Goal: Navigation & Orientation: Find specific page/section

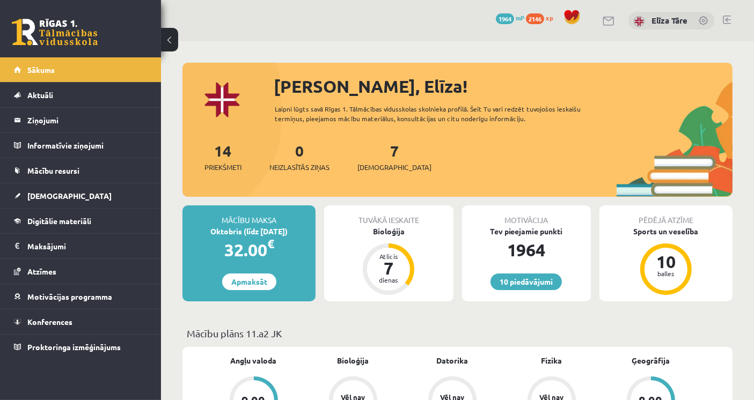
click at [591, 107] on div "Laipni lūgts savā Rīgas 1. Tālmācības vidusskolas skolnieka profilā. Šeit Tu va…" at bounding box center [440, 113] width 330 height 19
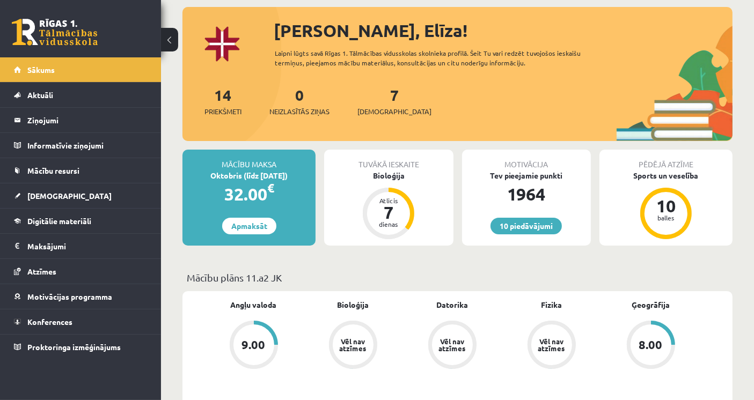
scroll to position [119, 0]
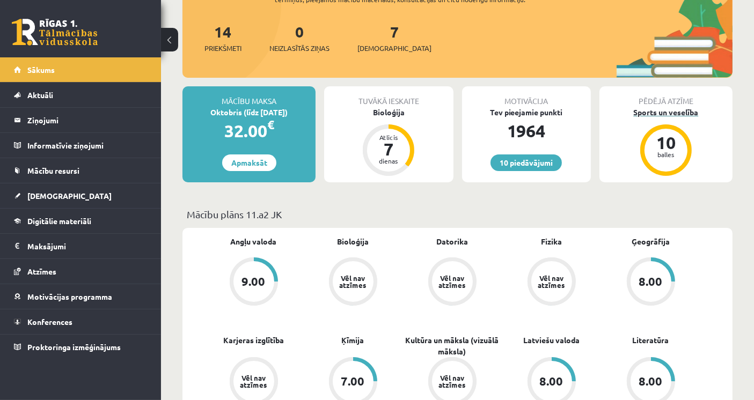
click at [666, 108] on div "Sports un veselība" at bounding box center [665, 112] width 133 height 11
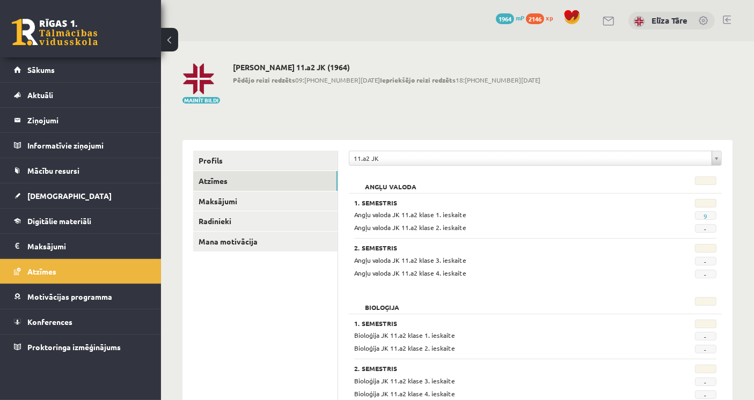
scroll to position [1366, 0]
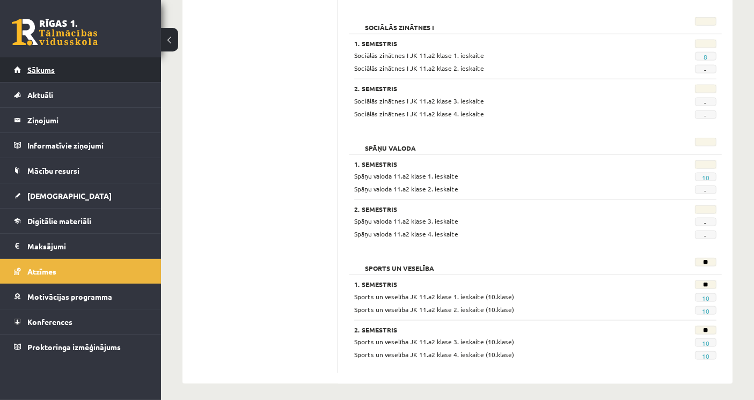
click at [138, 67] on link "Sākums" at bounding box center [81, 69] width 134 height 25
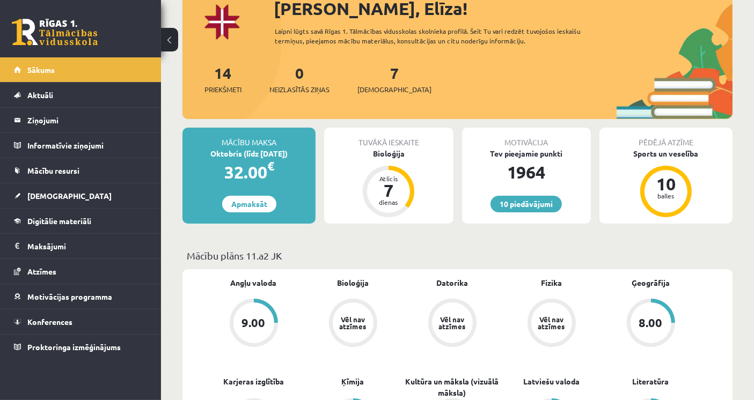
scroll to position [60, 0]
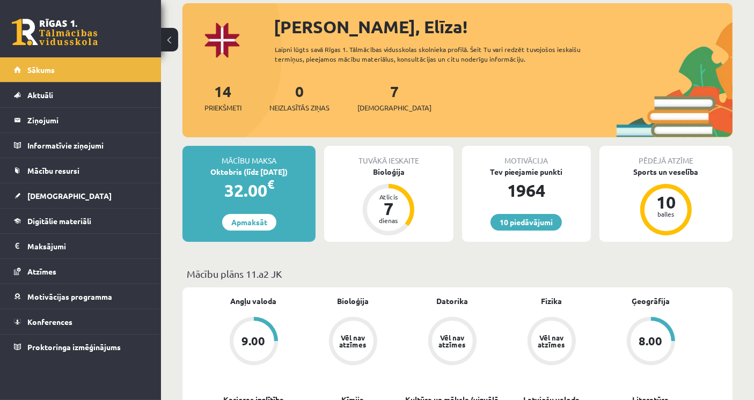
click at [498, 100] on div "14 Priekšmeti 0 Neizlasītās ziņas 7 Ieskaites" at bounding box center [457, 108] width 550 height 57
click at [586, 76] on div "Sveika, Elīza! Laipni lūgts savā Rīgas 1. Tālmācības vidusskolas skolnieka prof…" at bounding box center [457, 75] width 550 height 123
click at [541, 125] on div "14 Priekšmeti 0 Neizlasītās ziņas 7 Ieskaites" at bounding box center [457, 108] width 550 height 57
